Goal: Find specific page/section: Find specific page/section

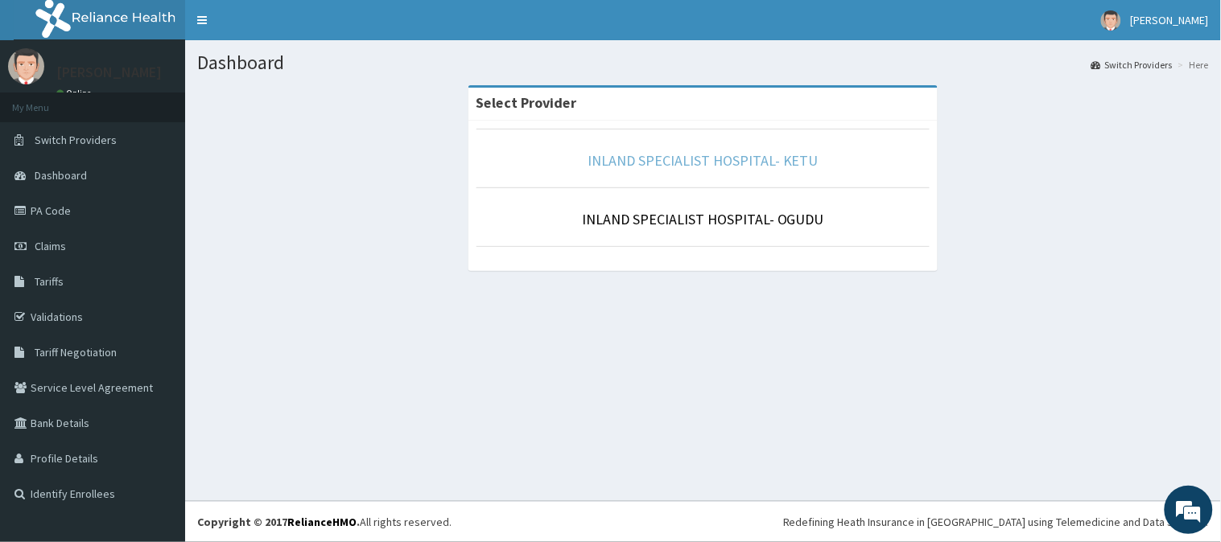
click at [653, 163] on link "INLAND SPECIALIST HOSPITAL- KETU" at bounding box center [702, 160] width 231 height 19
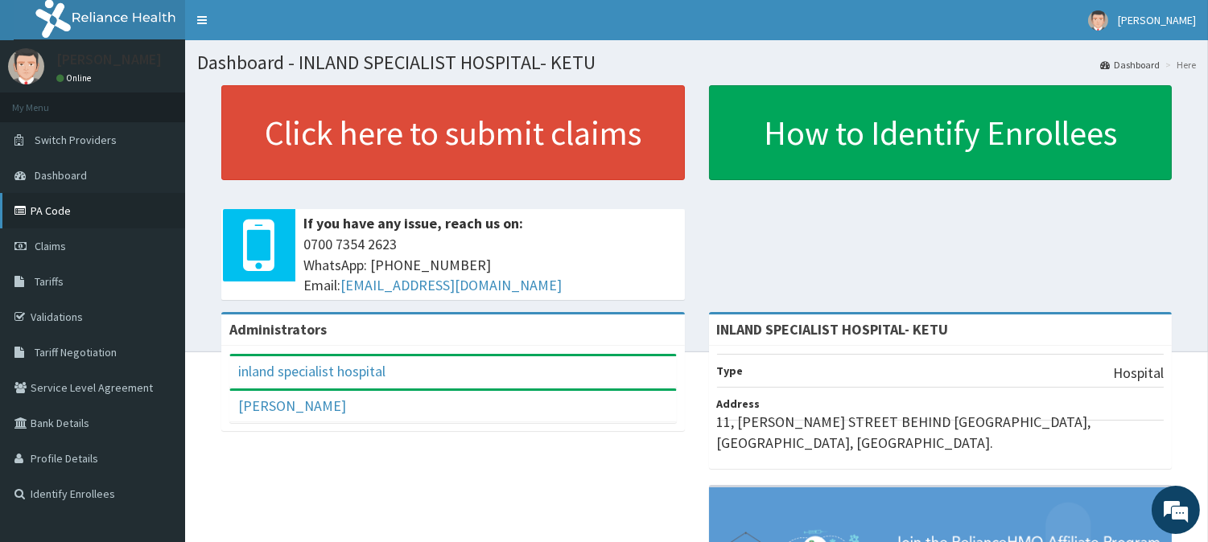
click at [44, 210] on link "PA Code" at bounding box center [92, 210] width 185 height 35
